Goal: Book appointment/travel/reservation

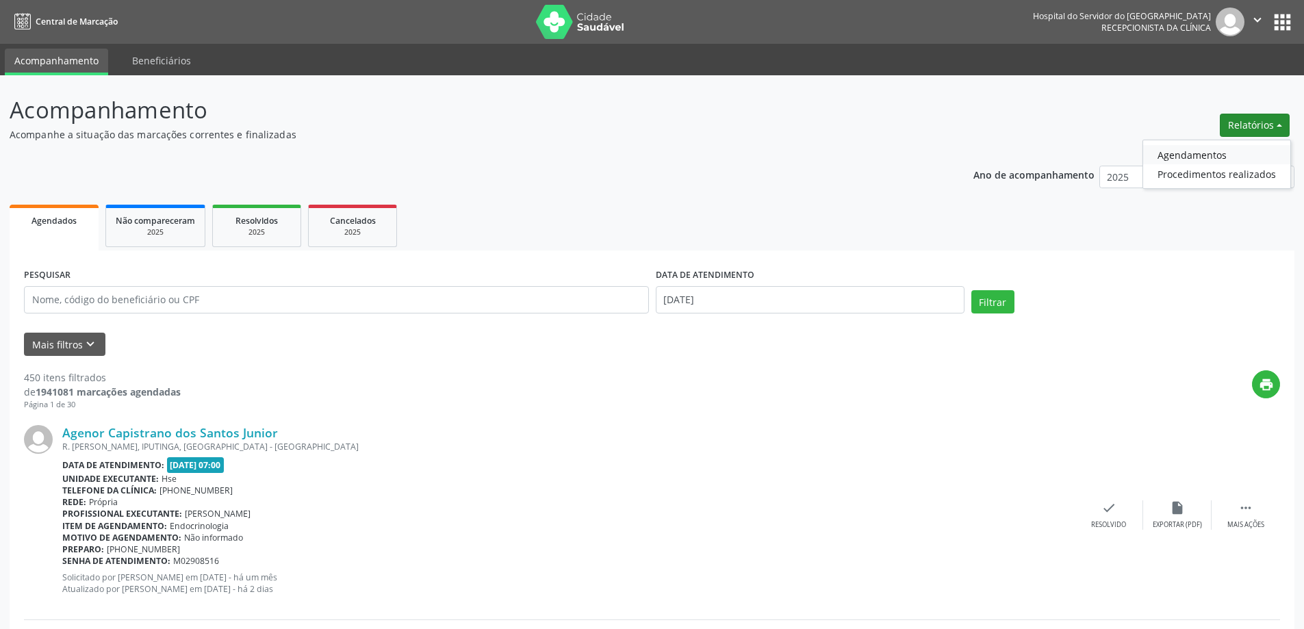
click at [1215, 146] on link "Agendamentos" at bounding box center [1216, 154] width 147 height 19
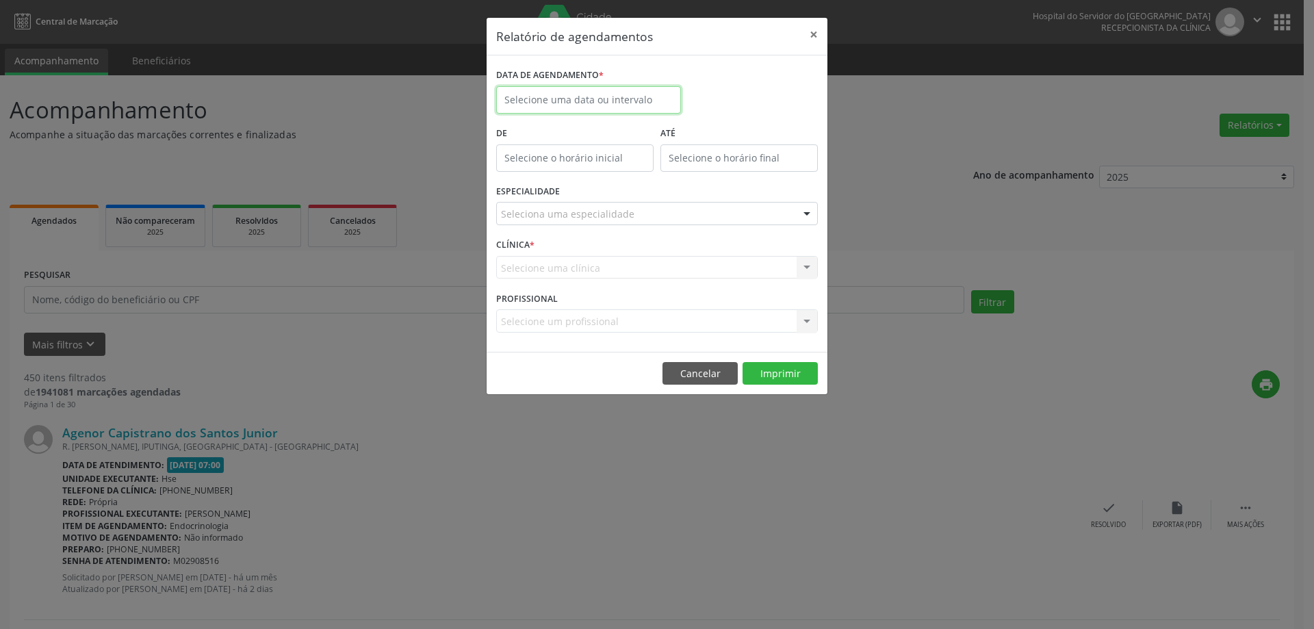
click at [624, 104] on input "text" at bounding box center [588, 99] width 185 height 27
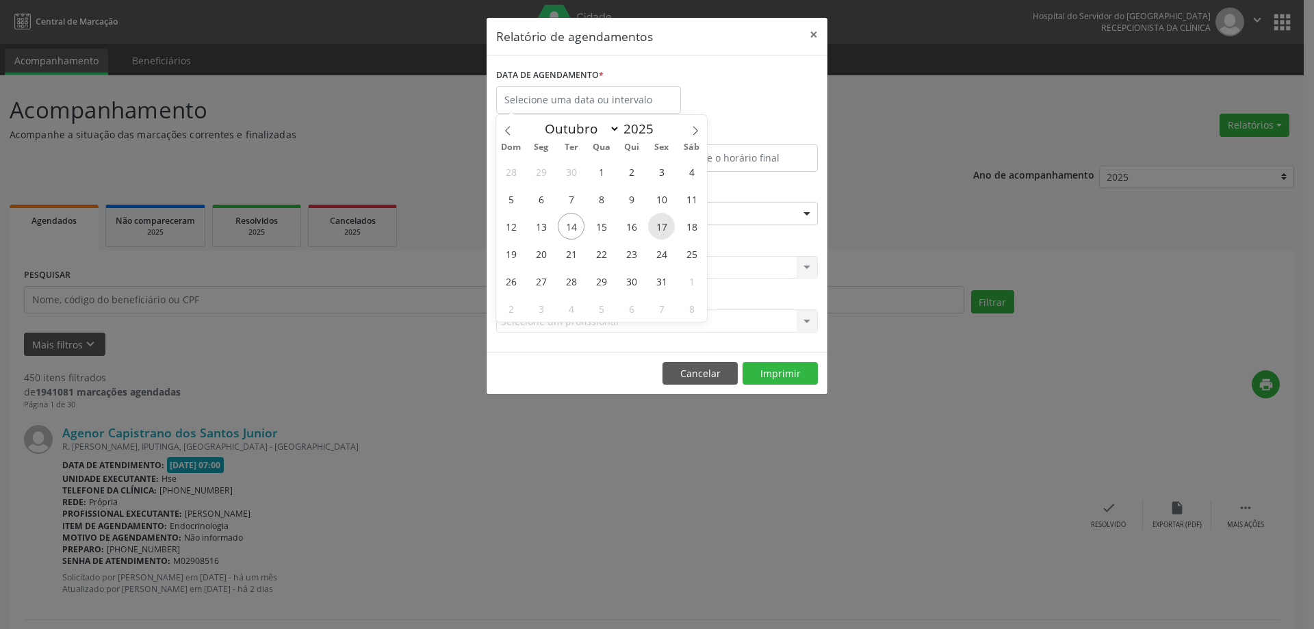
click at [652, 229] on span "17" at bounding box center [661, 226] width 27 height 27
type input "[DATE]"
click at [652, 229] on span "17" at bounding box center [661, 226] width 27 height 27
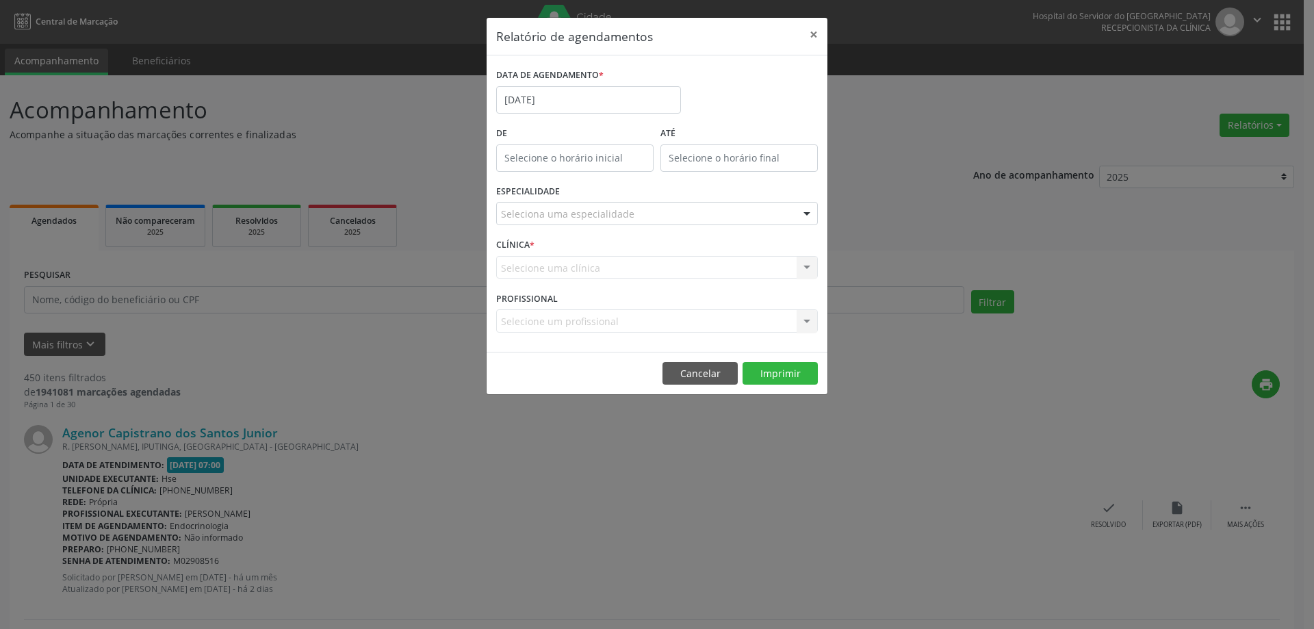
click at [646, 214] on div "Seleciona uma especialidade" at bounding box center [657, 213] width 322 height 23
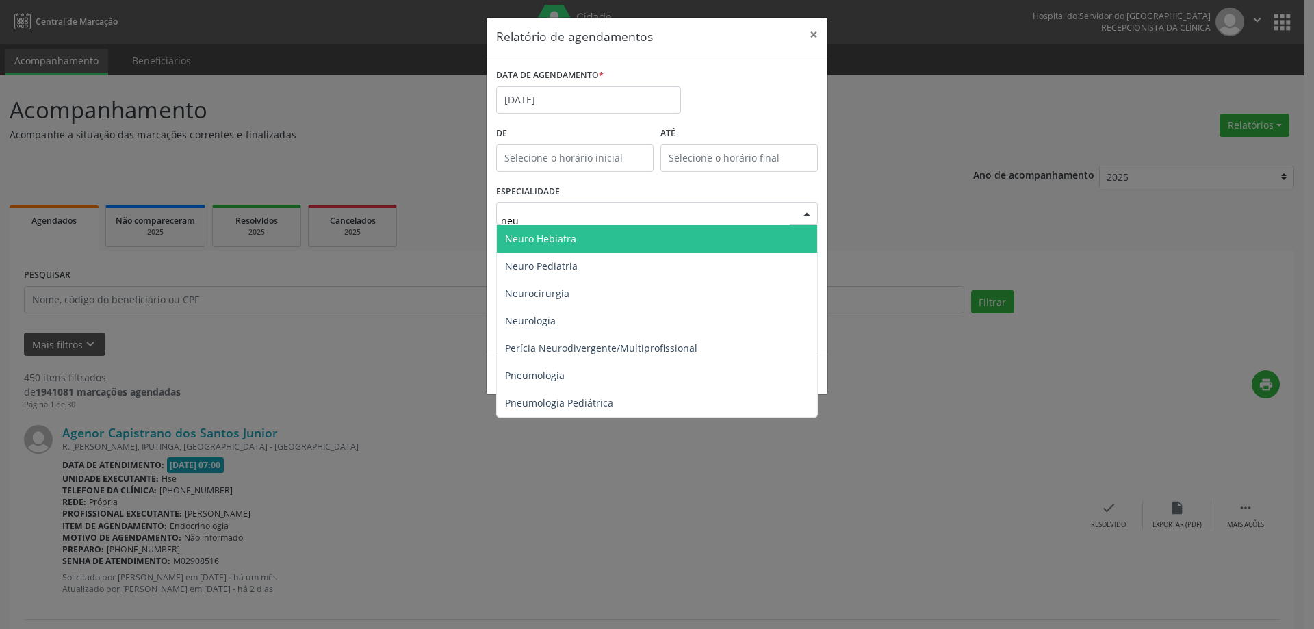
type input "neur"
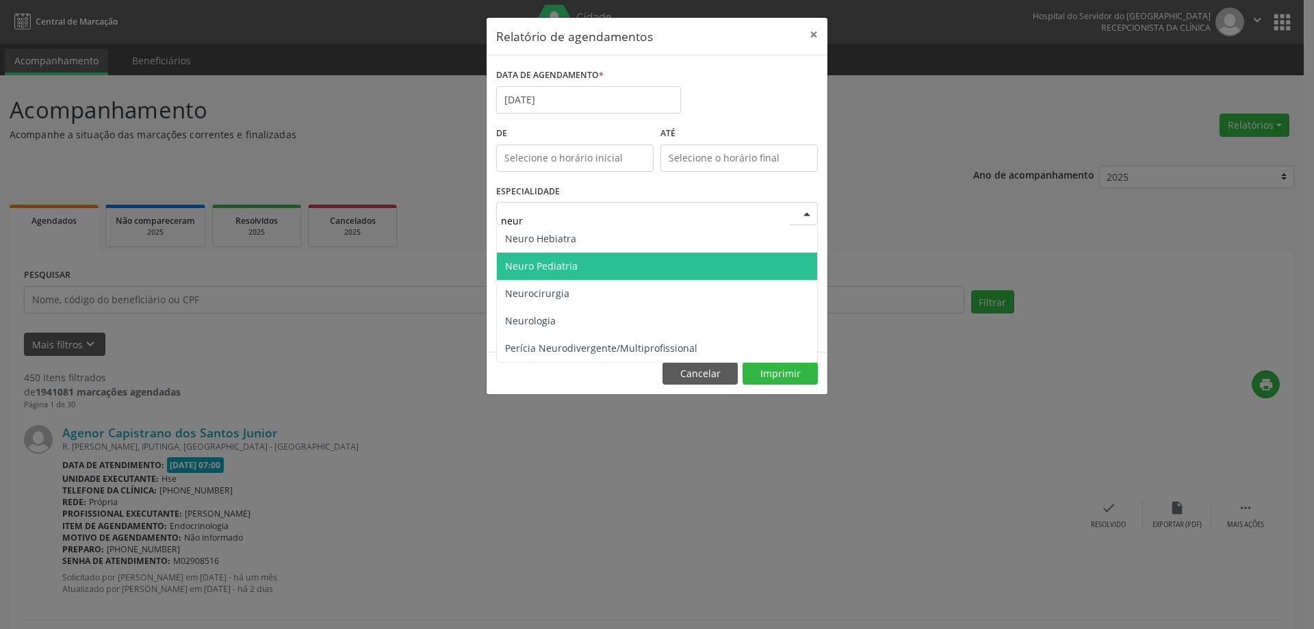
click at [614, 264] on span "Neuro Pediatria" at bounding box center [657, 265] width 320 height 27
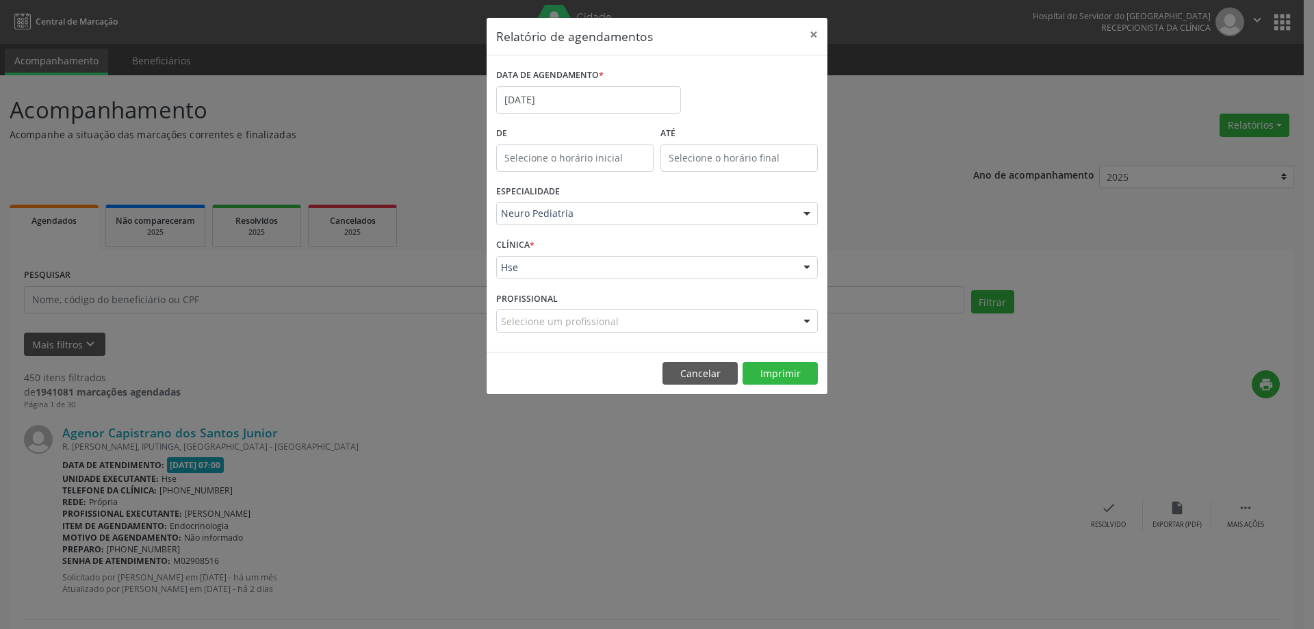
click at [585, 252] on div "CLÍNICA * Hse Hse Nenhum resultado encontrado para: " " Não há nenhuma opção pa…" at bounding box center [657, 261] width 328 height 53
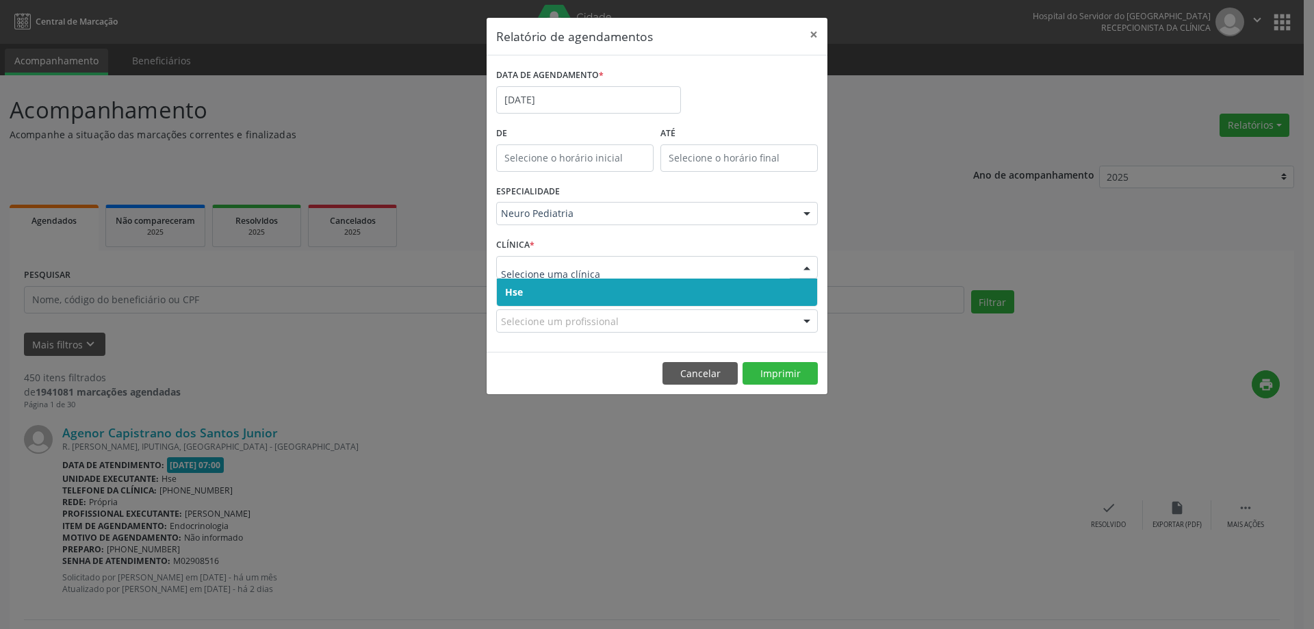
click at [587, 282] on span "Hse" at bounding box center [657, 291] width 320 height 27
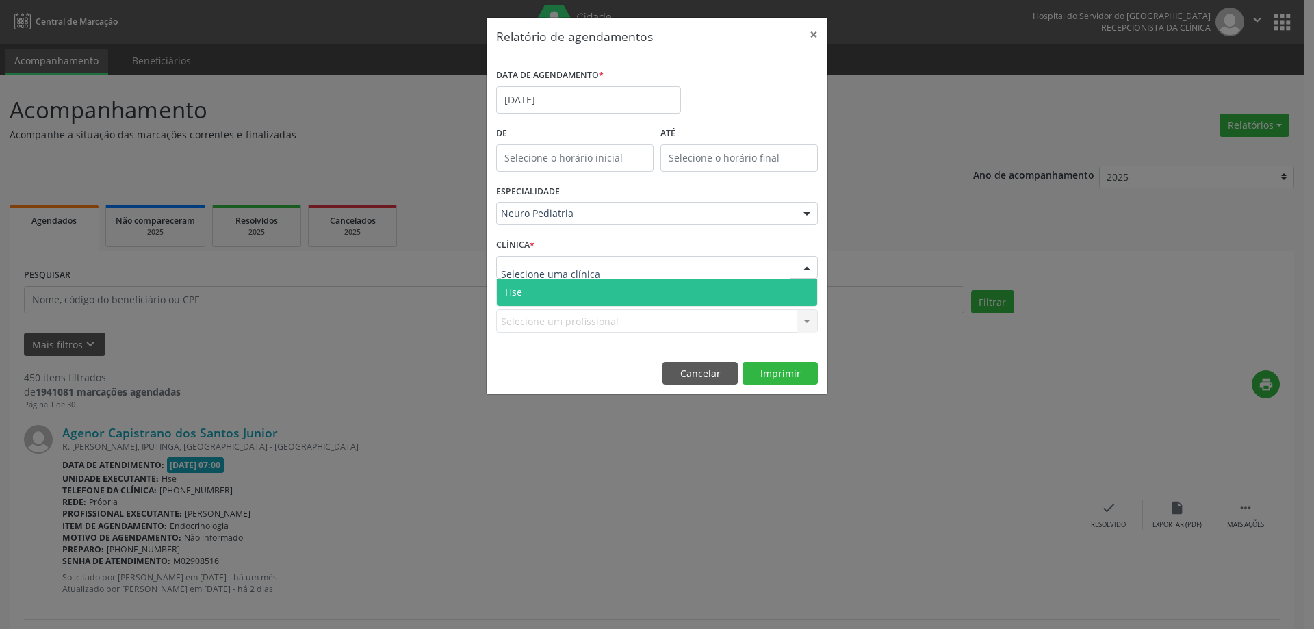
click at [593, 297] on span "Hse" at bounding box center [657, 291] width 320 height 27
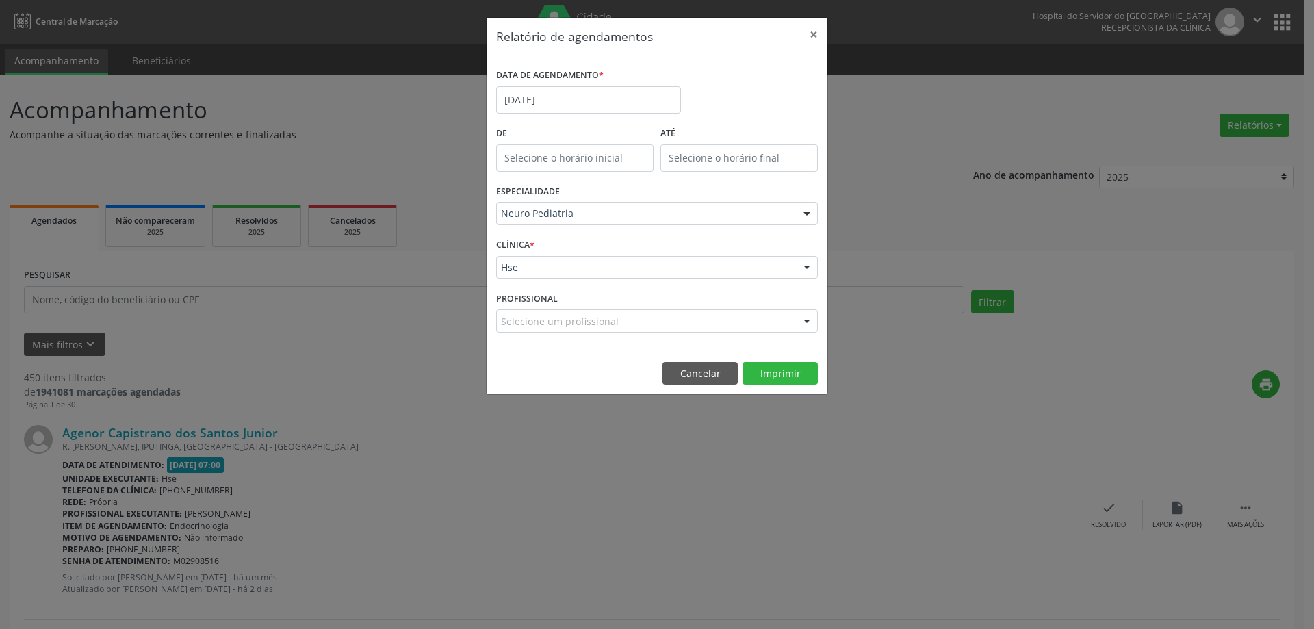
click at [645, 326] on div "Selecione um profissional" at bounding box center [657, 320] width 322 height 23
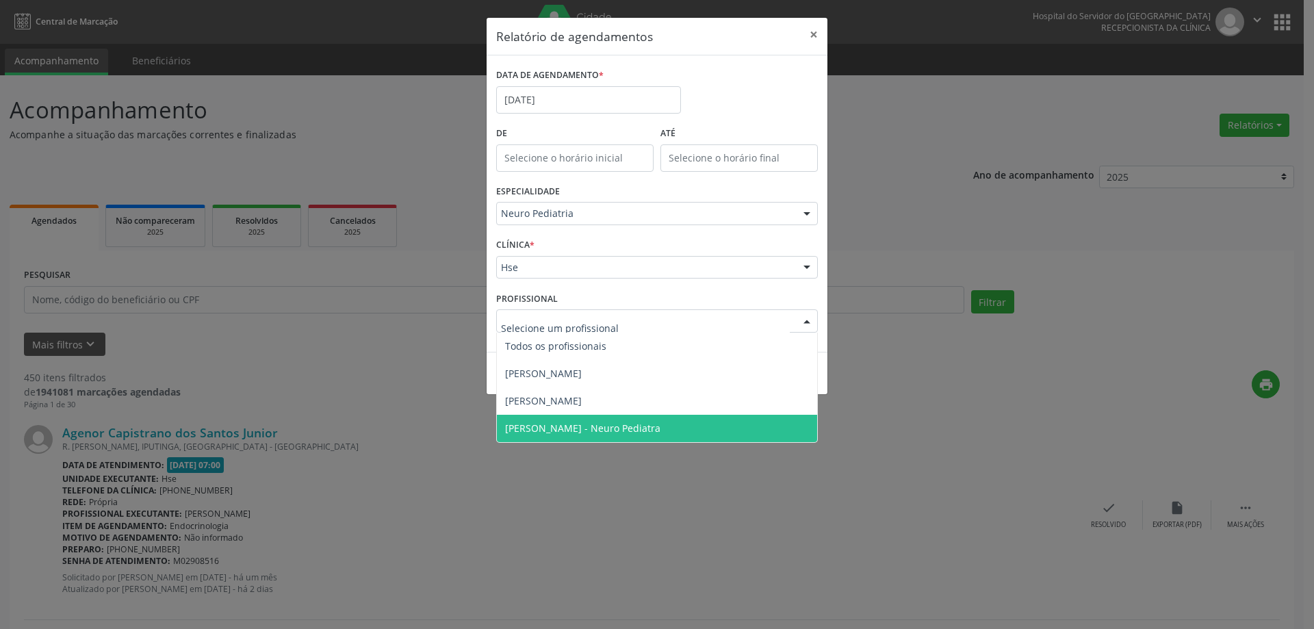
click at [649, 433] on span "[PERSON_NAME] - Neuro Pediatra" at bounding box center [582, 428] width 155 height 13
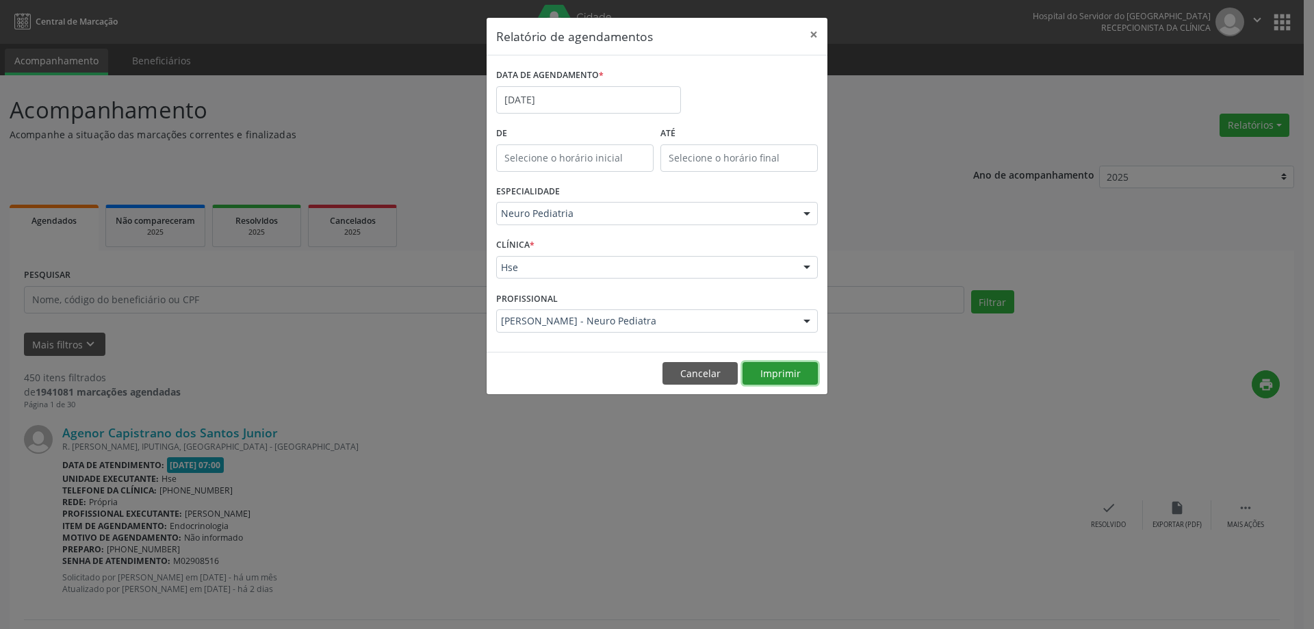
click at [794, 367] on button "Imprimir" at bounding box center [779, 373] width 75 height 23
